Goal: Find specific page/section: Find specific page/section

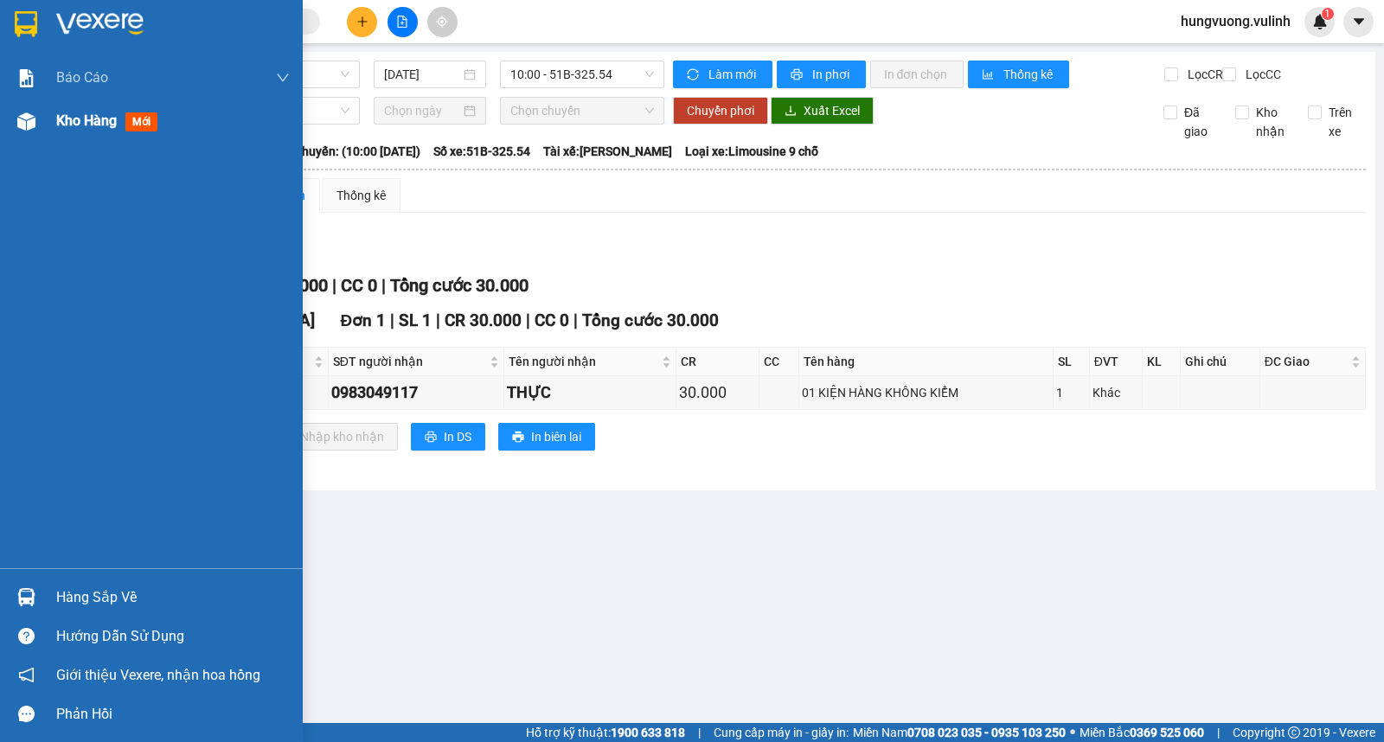
click at [90, 128] on span "Kho hàng" at bounding box center [86, 120] width 61 height 16
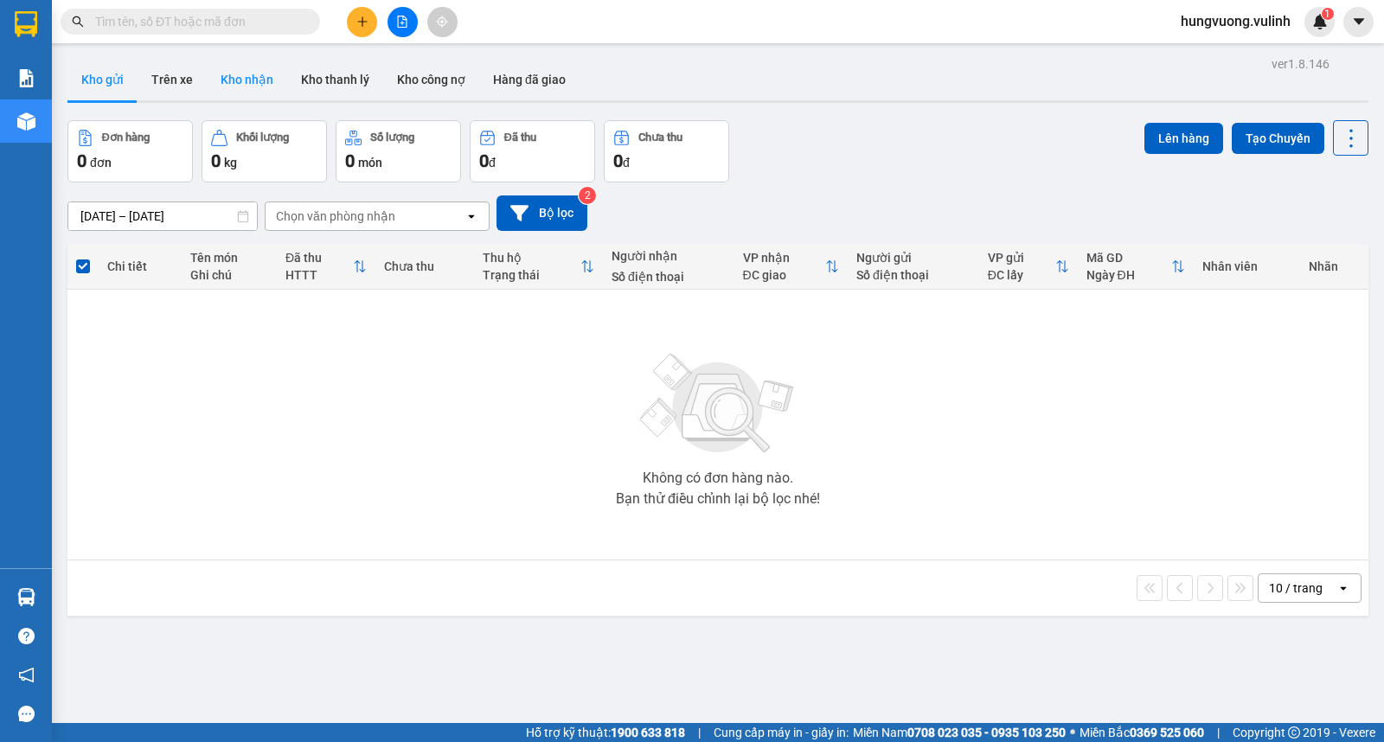
click at [242, 67] on button "Kho nhận" at bounding box center [247, 80] width 80 height 42
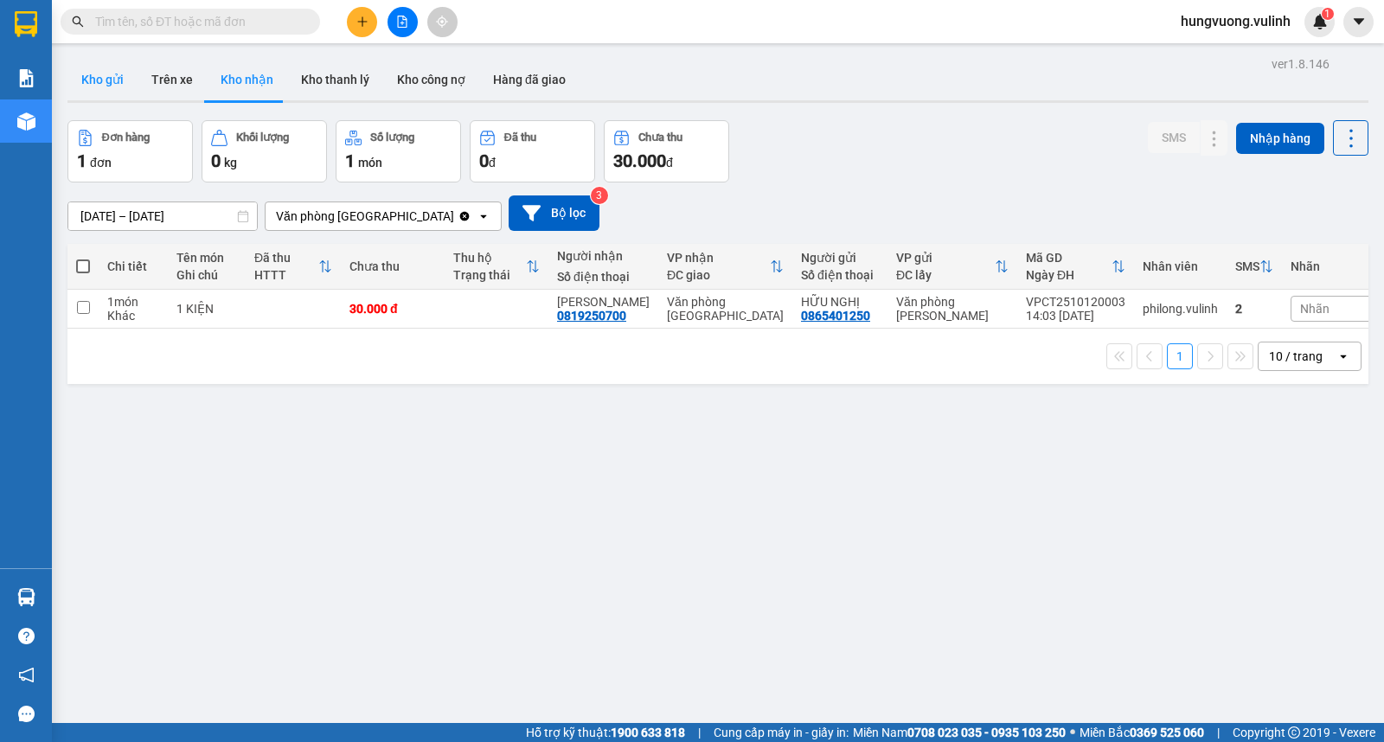
click at [99, 83] on button "Kho gửi" at bounding box center [102, 80] width 70 height 42
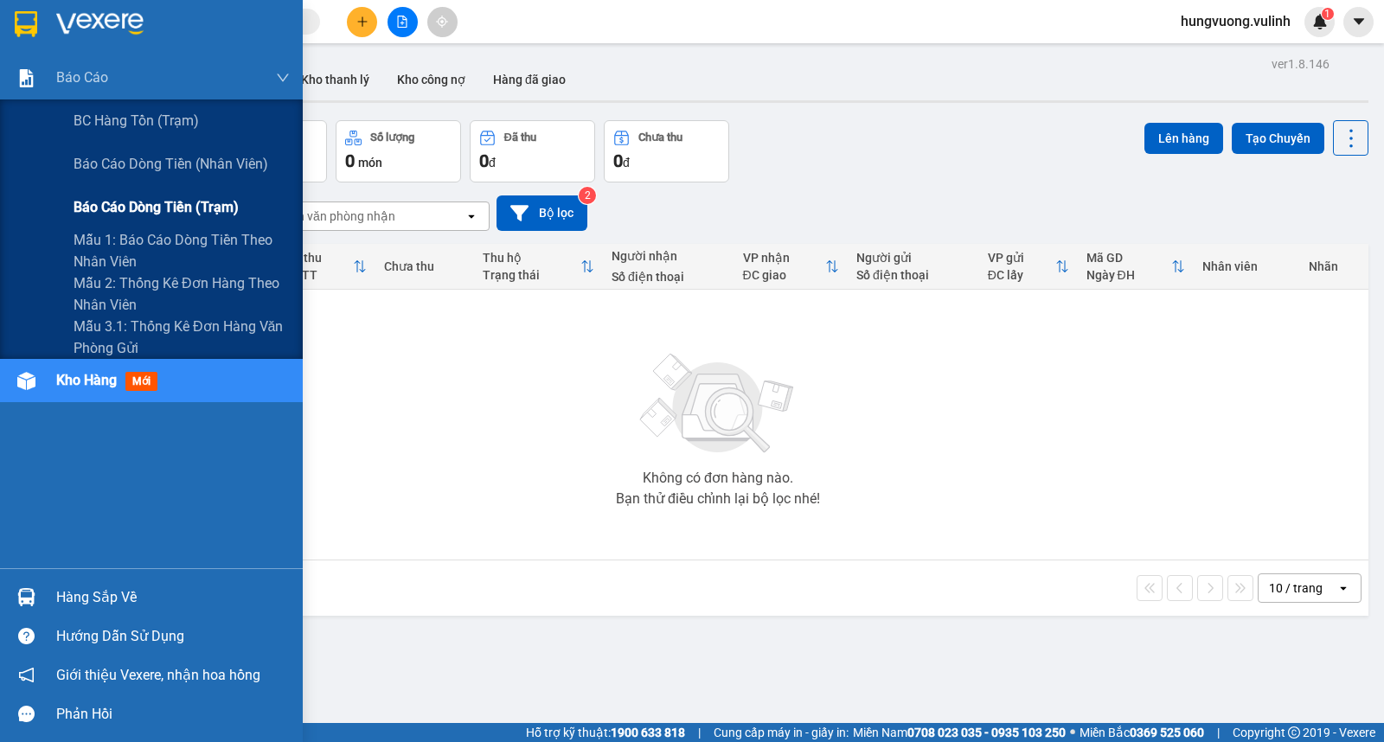
click at [201, 212] on span "Báo cáo dòng tiền (trạm)" at bounding box center [156, 207] width 165 height 22
